Goal: Book appointment/travel/reservation

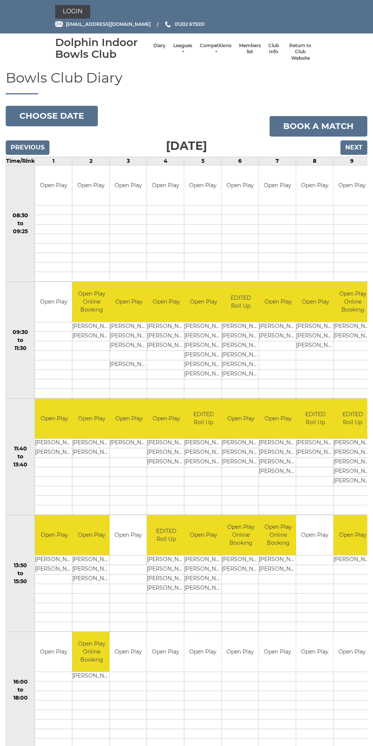
scroll to position [3, 0]
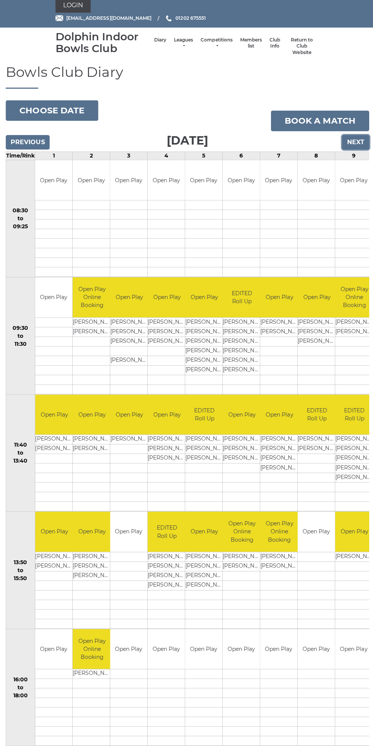
click at [364, 143] on input "Next" at bounding box center [353, 145] width 27 height 14
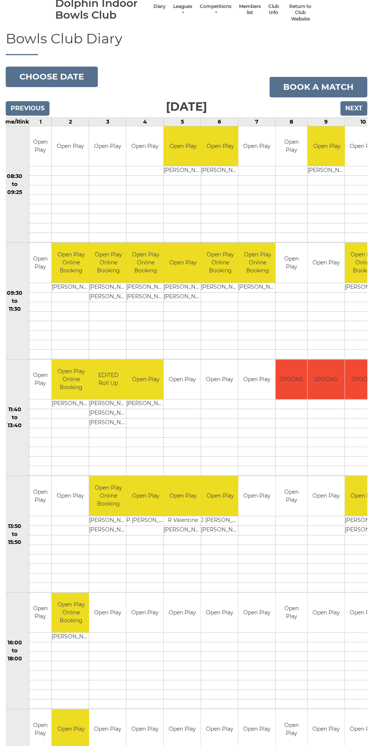
scroll to position [40, 0]
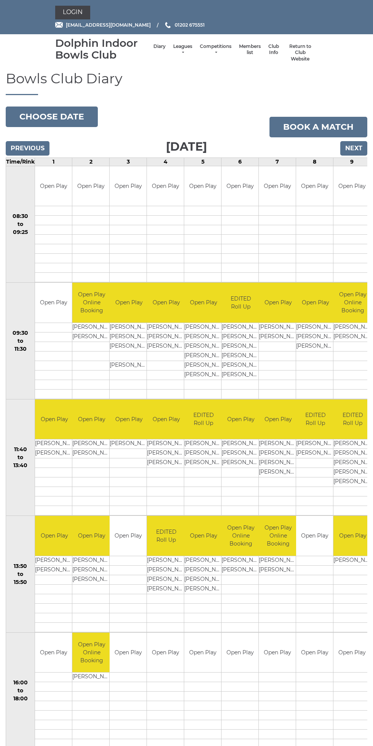
scroll to position [3, 0]
